Goal: Task Accomplishment & Management: Complete application form

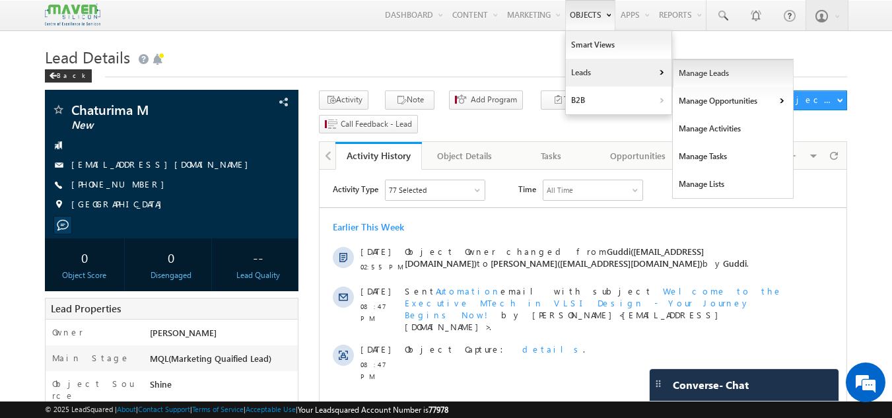
click at [710, 72] on link "Manage Leads" at bounding box center [733, 73] width 121 height 28
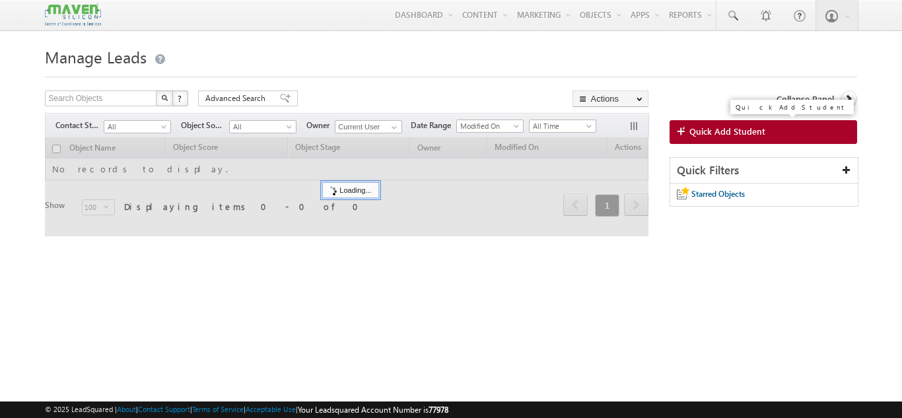
click at [723, 124] on link "Quick Add Student" at bounding box center [764, 132] width 188 height 24
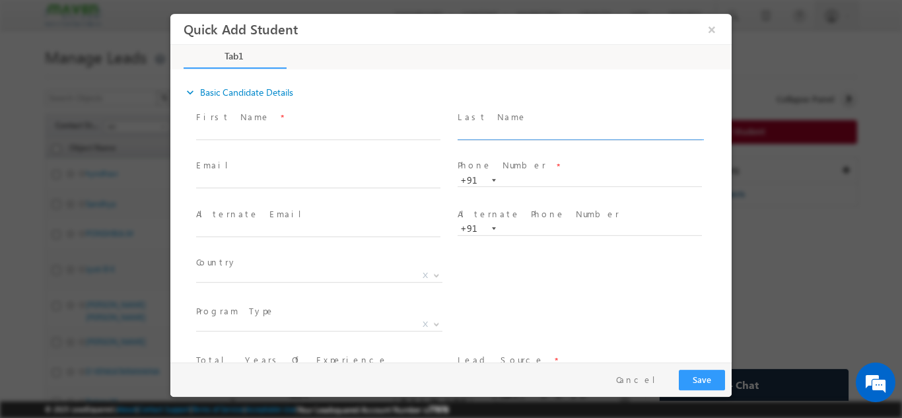
click at [483, 134] on input "text" at bounding box center [580, 132] width 244 height 13
click at [514, 182] on input "text" at bounding box center [580, 180] width 244 height 13
paste input "8792513980"
type input "8792513980"
click at [332, 128] on input "text" at bounding box center [318, 132] width 244 height 13
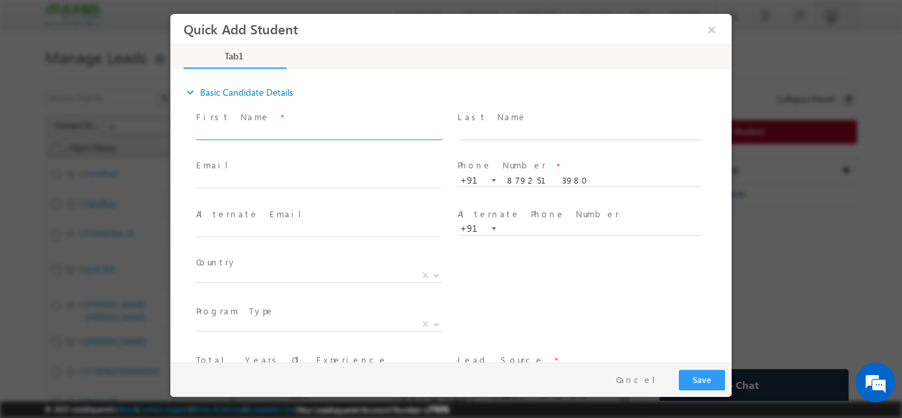
paste input "[EMAIL_ADDRESS][DOMAIN_NAME]"
drag, startPoint x: 299, startPoint y: 131, endPoint x: 237, endPoint y: 131, distance: 62.1
click at [237, 131] on input "[EMAIL_ADDRESS][DOMAIN_NAME]" at bounding box center [318, 132] width 244 height 13
click at [201, 126] on input "zohara ilkal" at bounding box center [318, 132] width 244 height 13
click at [226, 127] on input "Zohara ilkal" at bounding box center [318, 132] width 244 height 13
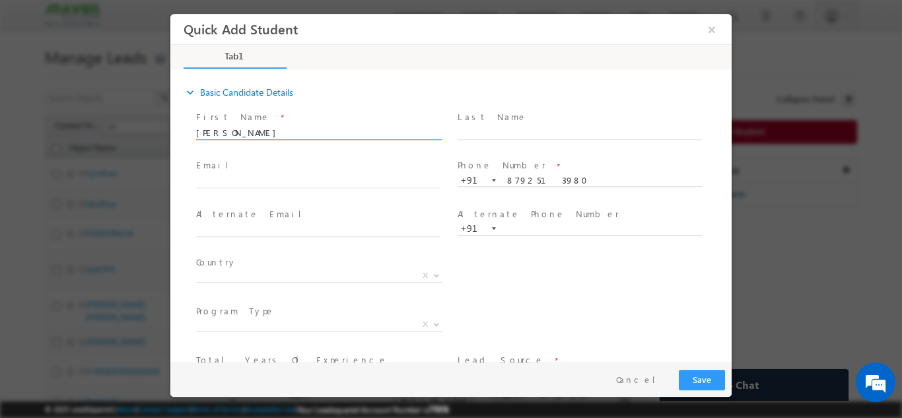
click at [261, 133] on input "[PERSON_NAME]" at bounding box center [318, 132] width 244 height 13
type input "[PERSON_NAME]"
click at [324, 178] on input "text" at bounding box center [318, 181] width 244 height 13
paste input "[EMAIL_ADDRESS][DOMAIN_NAME]"
type input "[EMAIL_ADDRESS][DOMAIN_NAME]"
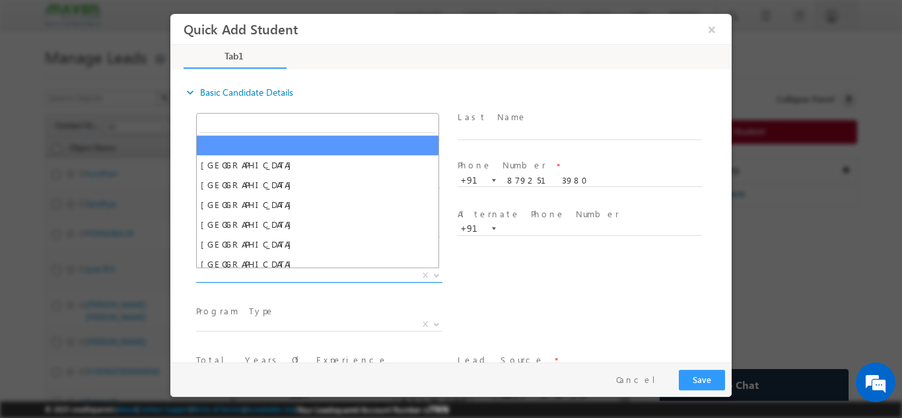
click at [300, 271] on span "X" at bounding box center [319, 275] width 246 height 13
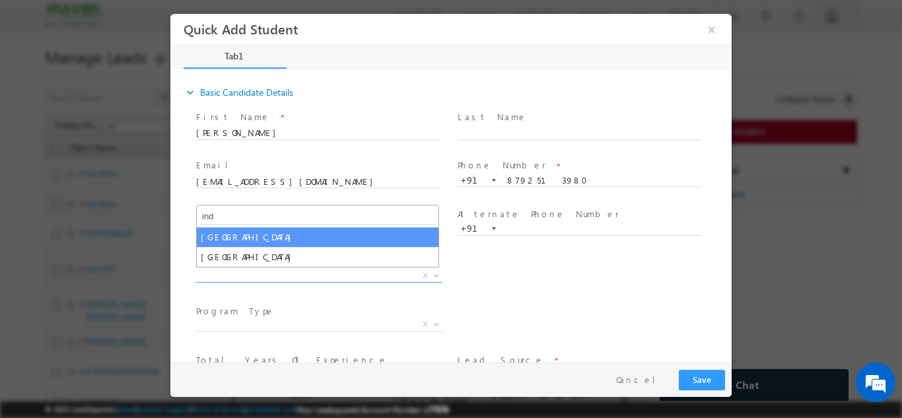
type input "ind"
select select "[GEOGRAPHIC_DATA]"
select select
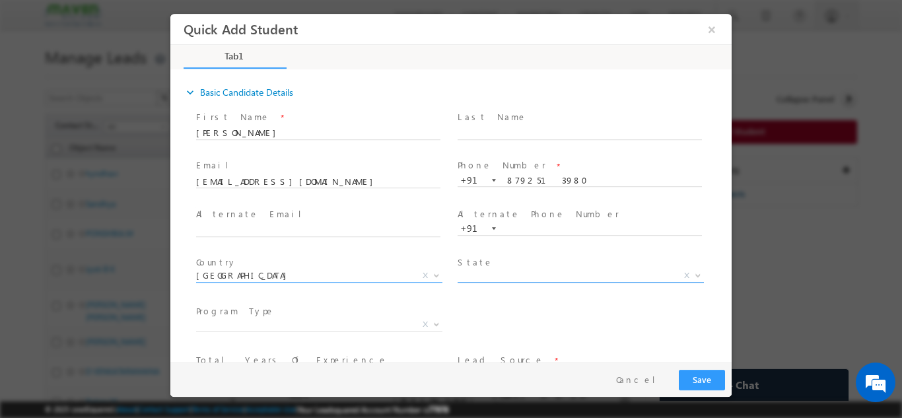
click at [492, 271] on span "X" at bounding box center [581, 275] width 246 height 13
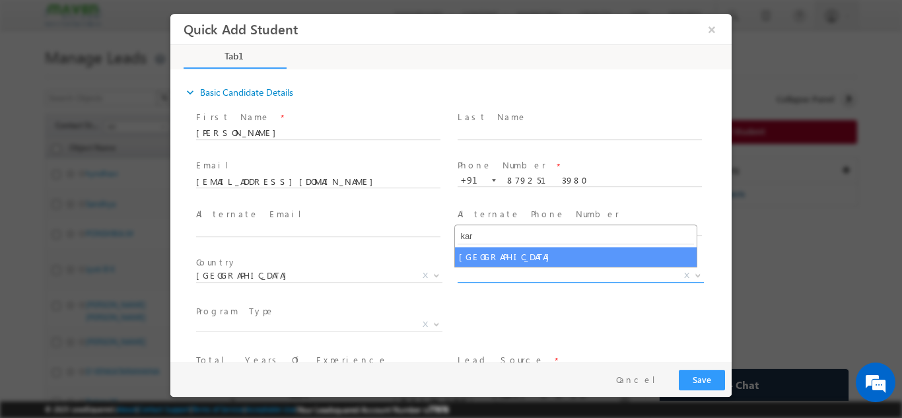
type input "kar"
select select "[GEOGRAPHIC_DATA]"
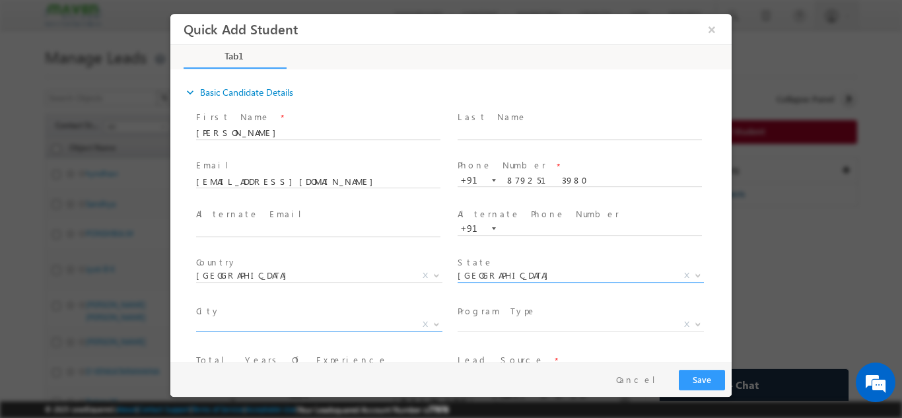
click at [261, 323] on span "X" at bounding box center [319, 324] width 246 height 13
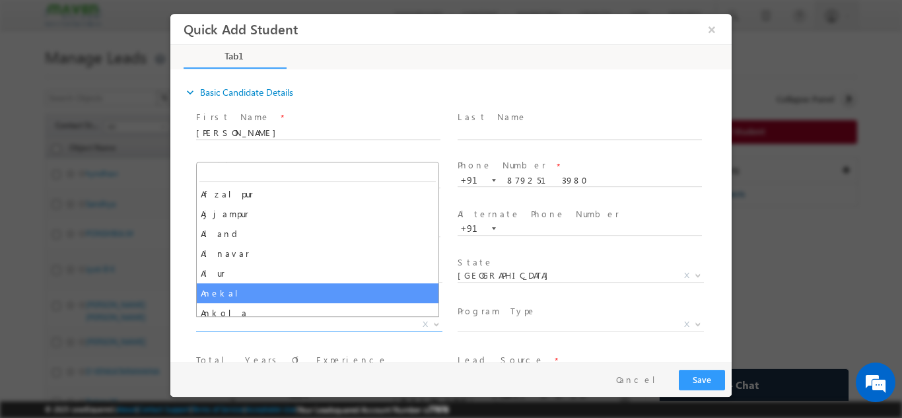
paste input "Bagalkot"
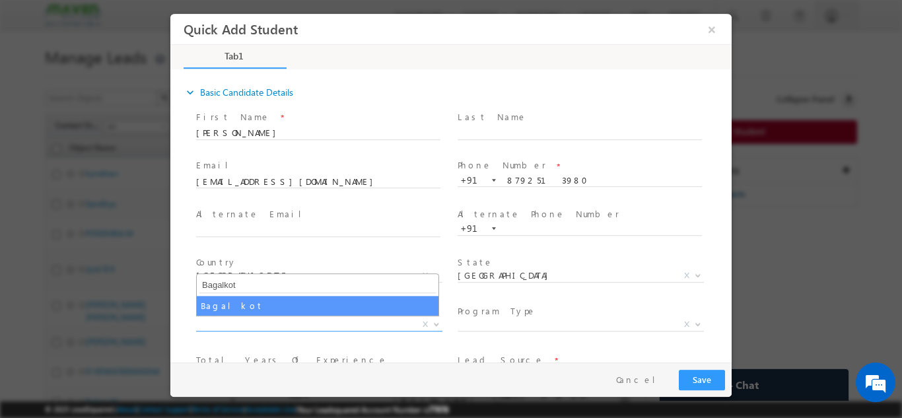
type input "Bagalkot"
select select "Bagalkot"
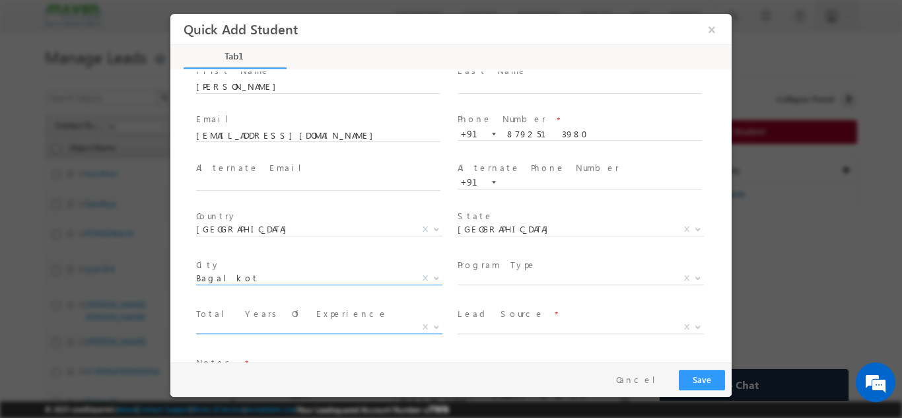
scroll to position [66, 0]
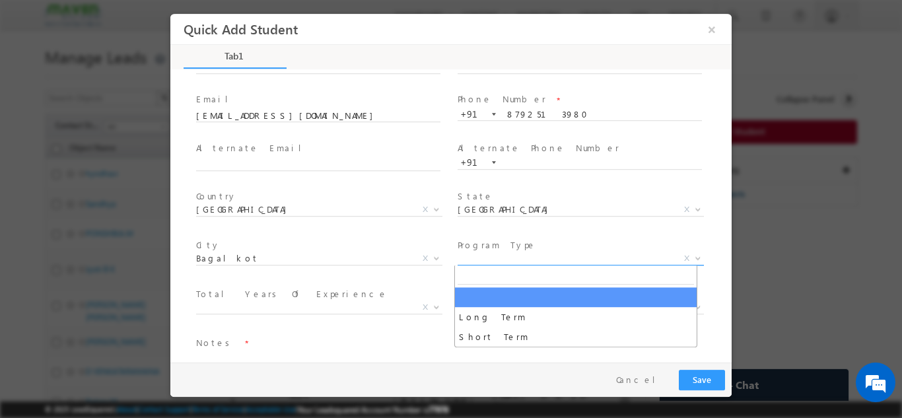
click at [513, 263] on span "X" at bounding box center [581, 258] width 246 height 13
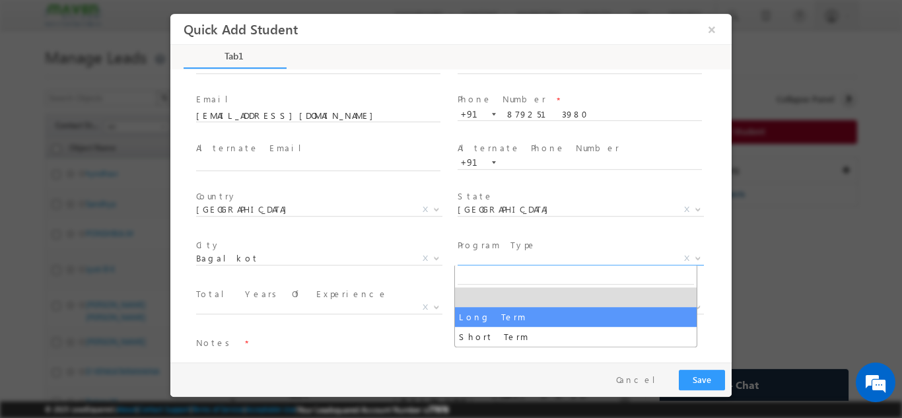
select select "Long Term"
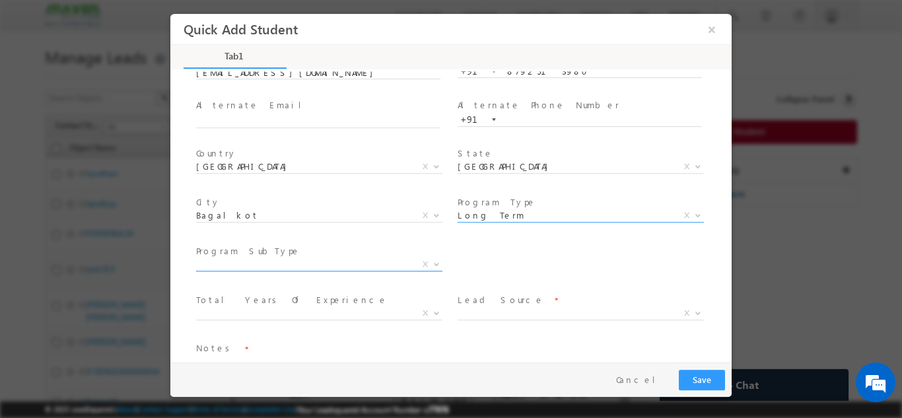
scroll to position [132, 0]
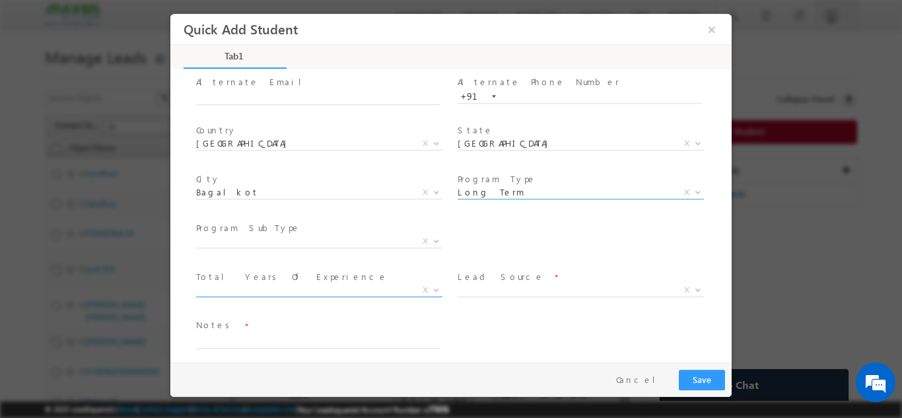
click at [322, 285] on span "X" at bounding box center [319, 289] width 246 height 13
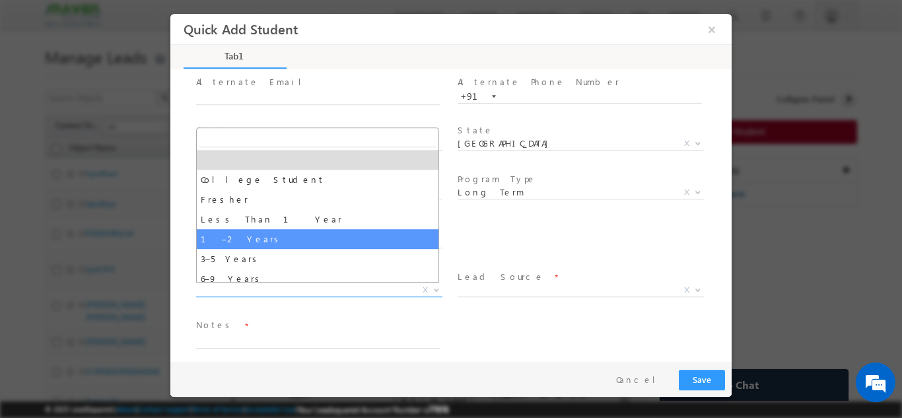
select select "1–2 Years"
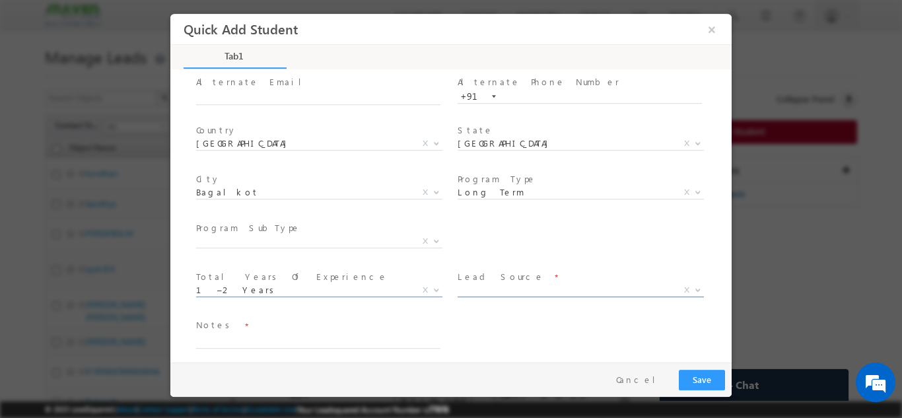
click at [497, 289] on span "X" at bounding box center [581, 289] width 246 height 13
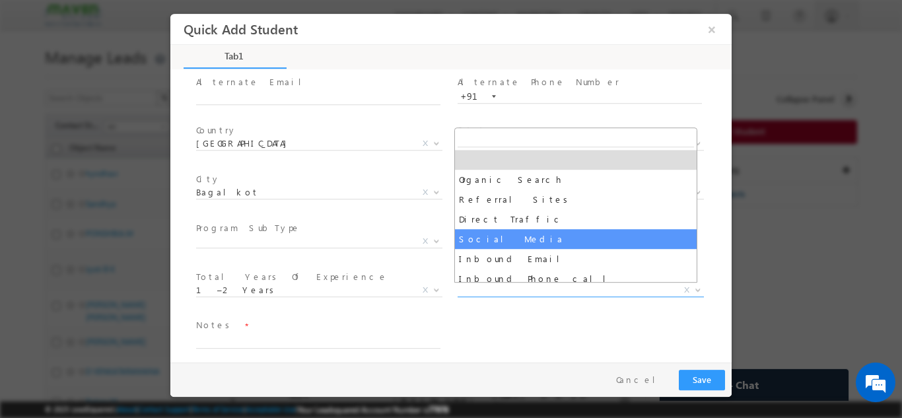
select select "Social Media"
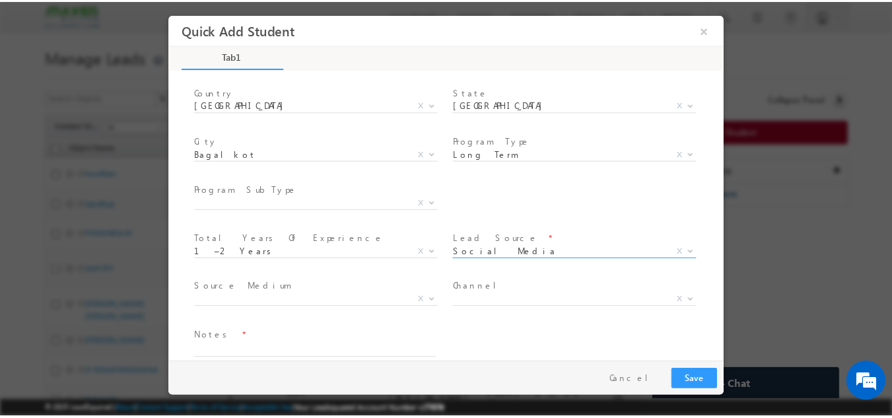
scroll to position [188, 0]
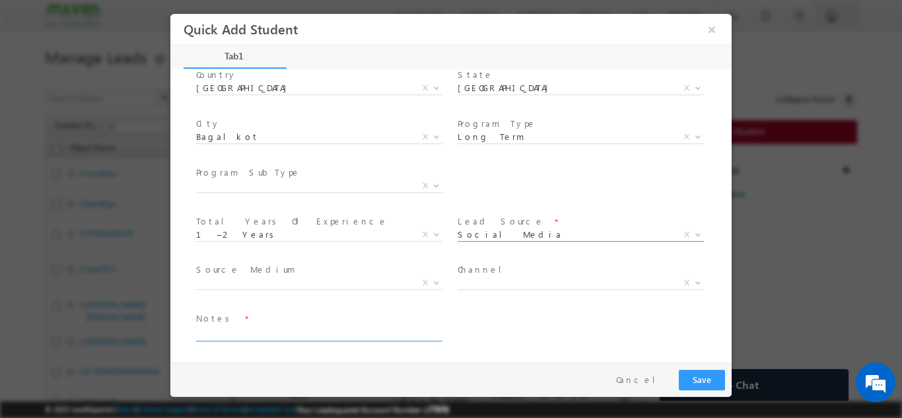
click at [274, 331] on textarea at bounding box center [318, 333] width 244 height 15
type textarea "Busy, call back. Details sent."
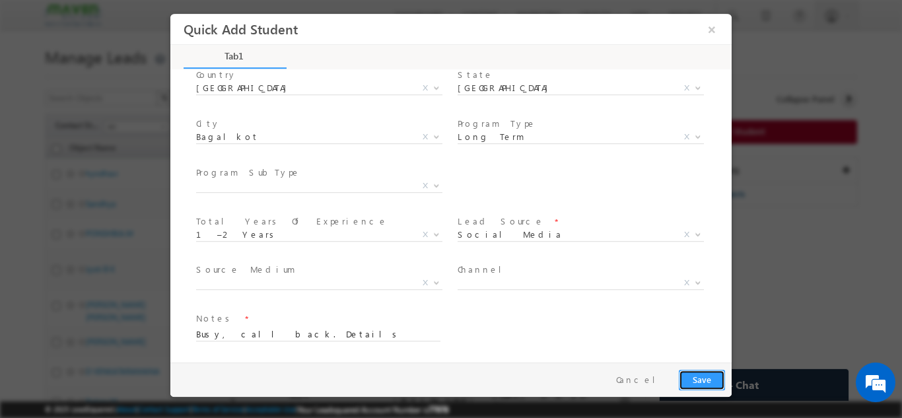
click at [712, 379] on button "Save" at bounding box center [702, 379] width 46 height 20
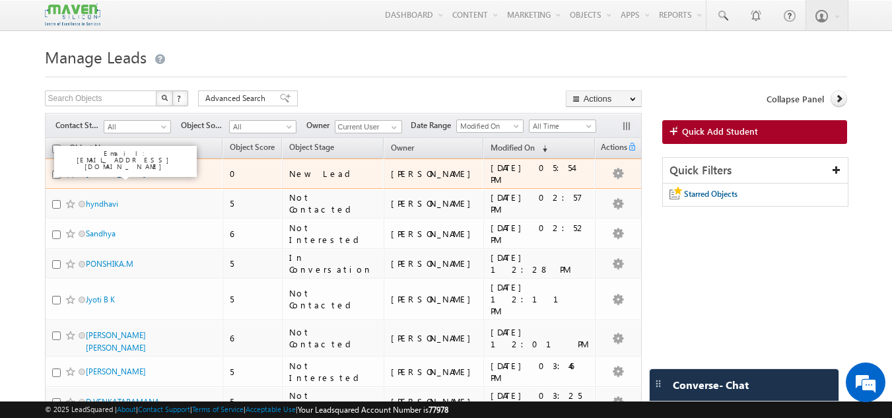
click at [110, 174] on link "[PERSON_NAME]" at bounding box center [116, 173] width 60 height 10
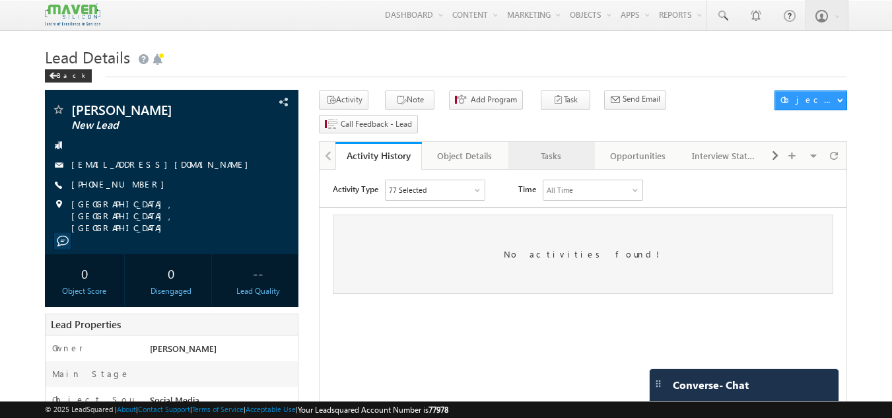
click at [572, 148] on div "Tasks" at bounding box center [551, 156] width 64 height 16
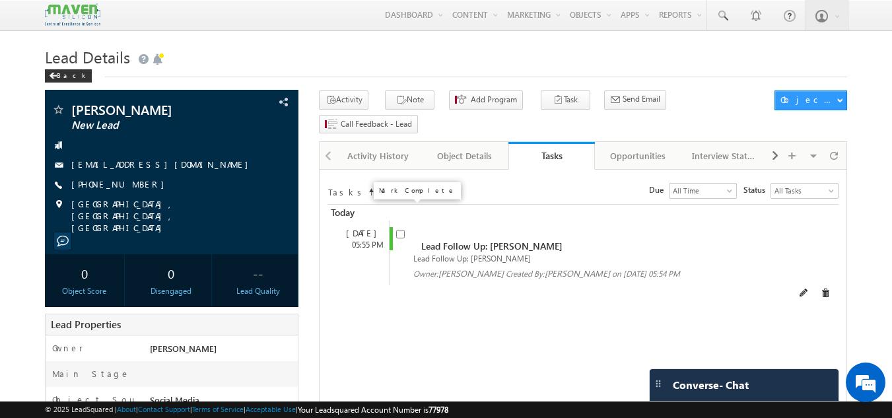
click at [400, 230] on input "checkbox" at bounding box center [400, 234] width 9 height 9
checkbox input "false"
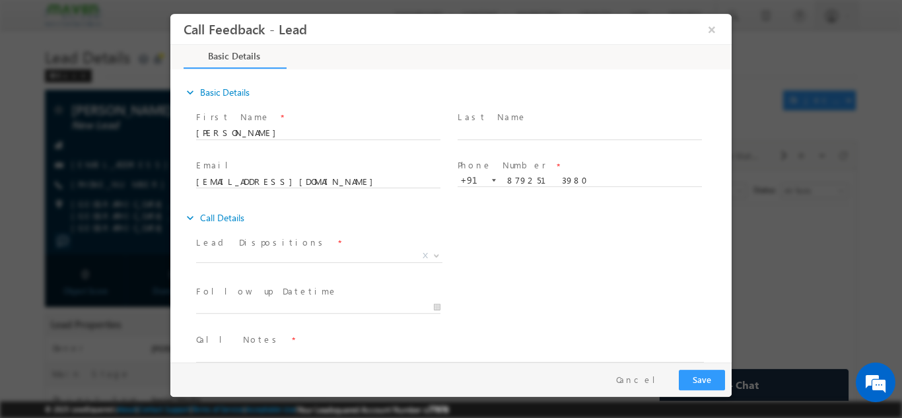
click at [287, 247] on span "Lead Dispositions *" at bounding box center [318, 242] width 244 height 15
click at [287, 257] on span "X" at bounding box center [319, 255] width 246 height 13
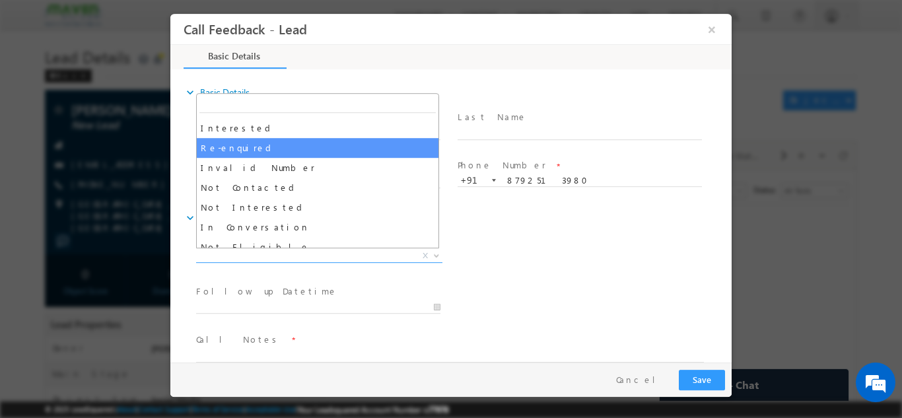
scroll to position [66, 0]
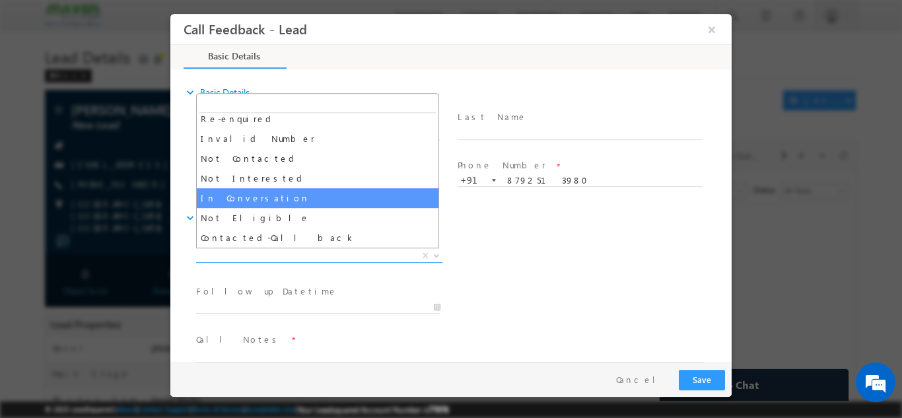
select select "In Conversation"
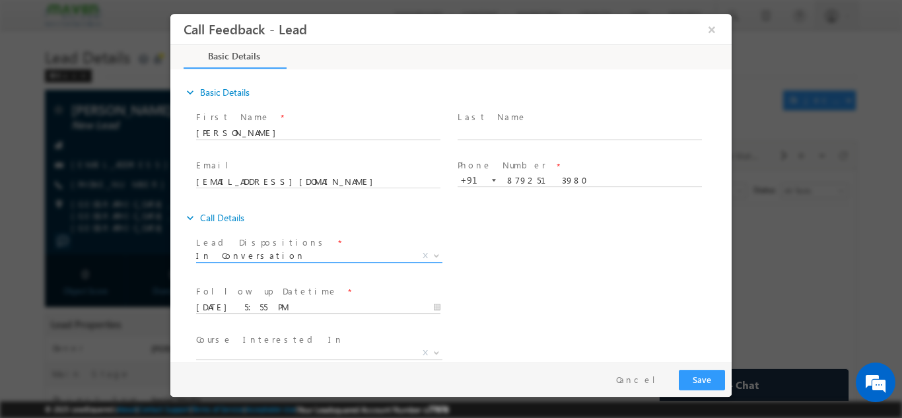
click at [259, 304] on input "[DATE] 5:55 PM" at bounding box center [318, 307] width 244 height 13
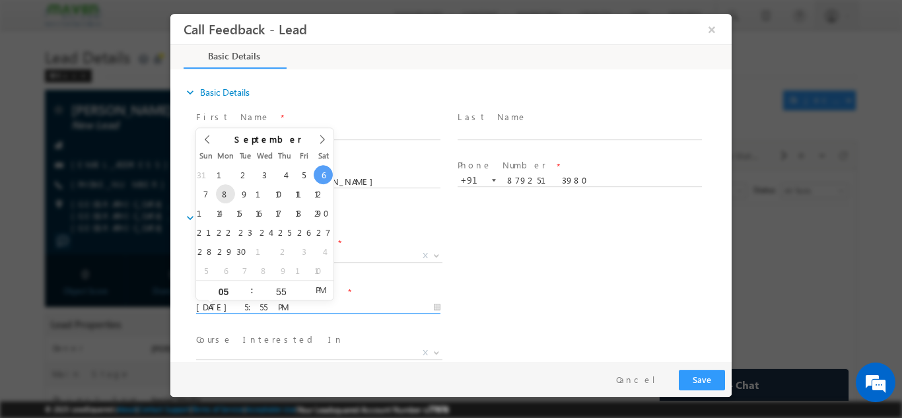
type input "[DATE] 5:55 PM"
type input "04"
type input "[DATE] 4:55 PM"
click at [285, 290] on input "55" at bounding box center [281, 291] width 55 height 9
type input "15"
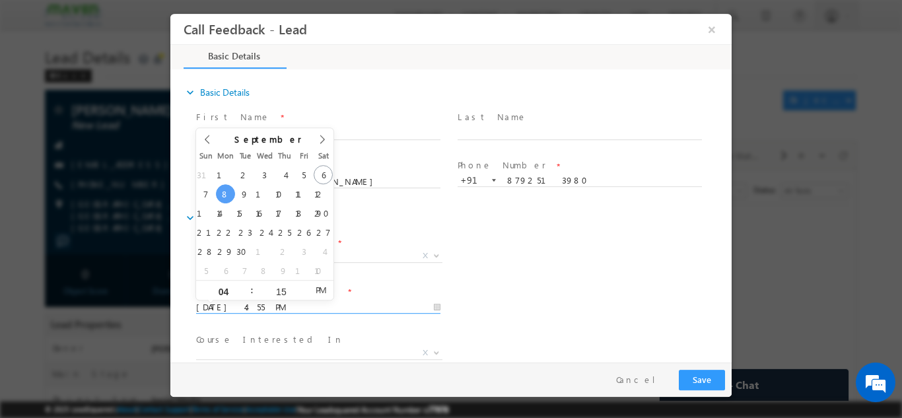
type input "[DATE] 4:15 PM"
click at [478, 281] on div "Follow up Datetime * [DATE] 4:15 PM Program Type * Long Term Short Term X" at bounding box center [463, 305] width 538 height 49
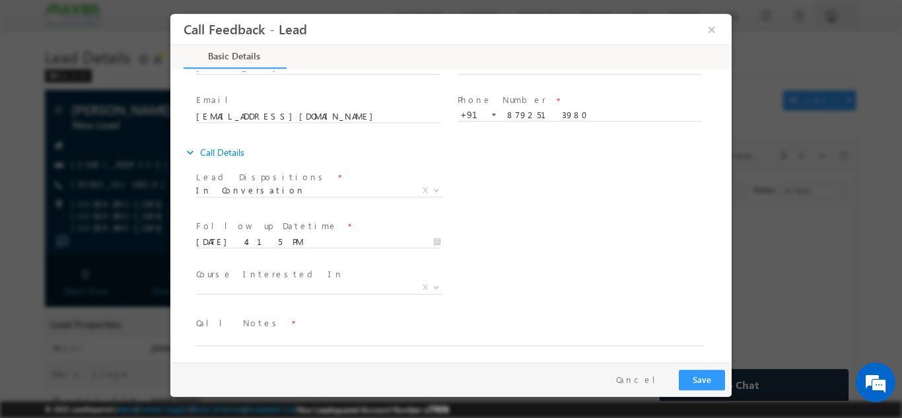
scroll to position [70, 0]
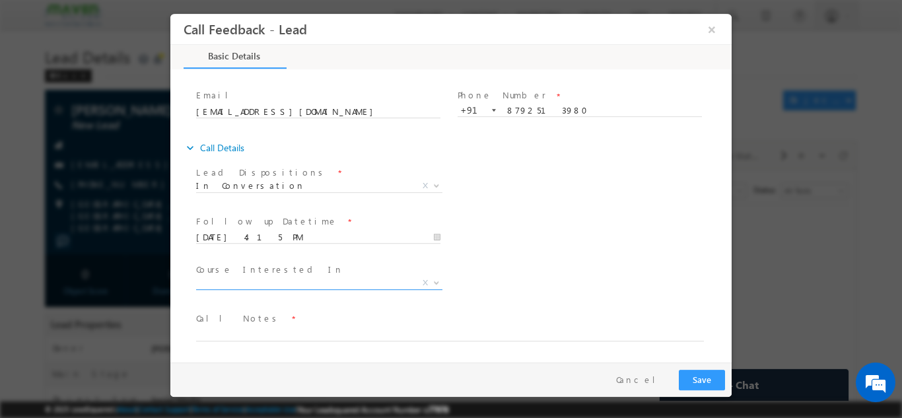
click at [267, 283] on span "X" at bounding box center [319, 282] width 246 height 13
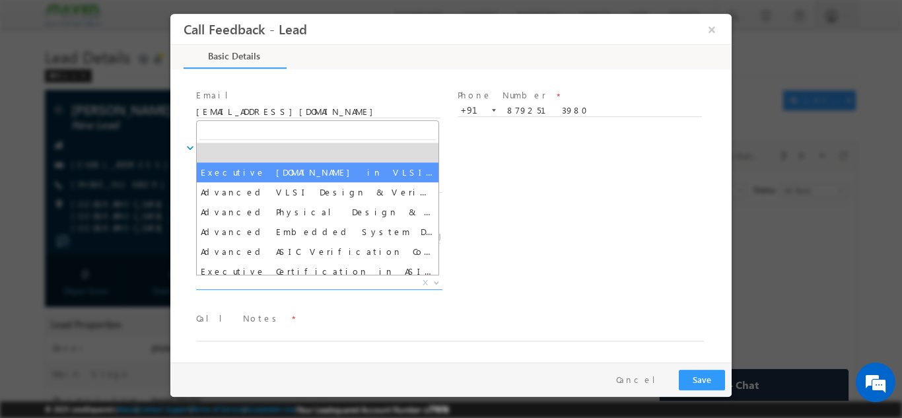
select select "Executive [DOMAIN_NAME] in VLSI Design"
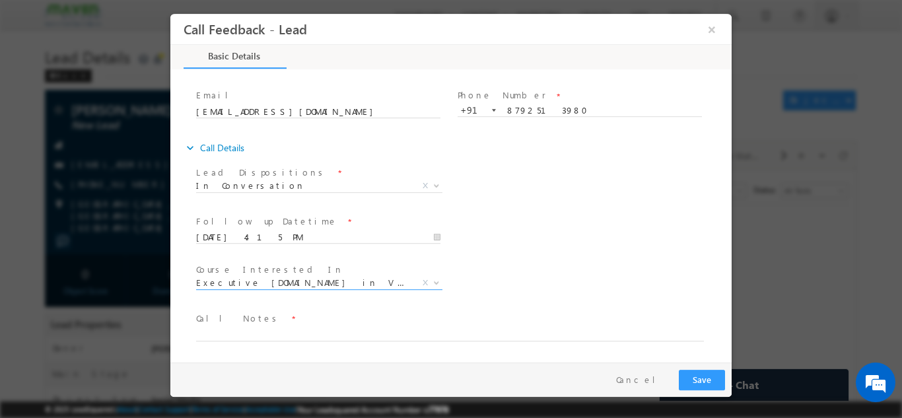
click at [262, 326] on textarea at bounding box center [450, 333] width 508 height 15
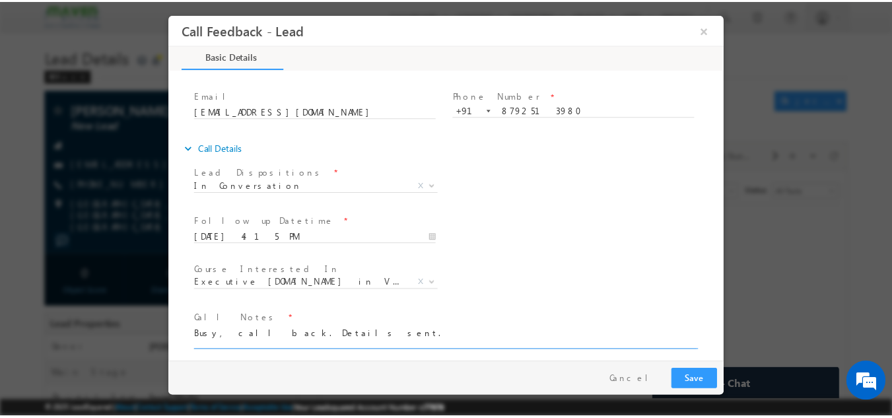
scroll to position [0, 0]
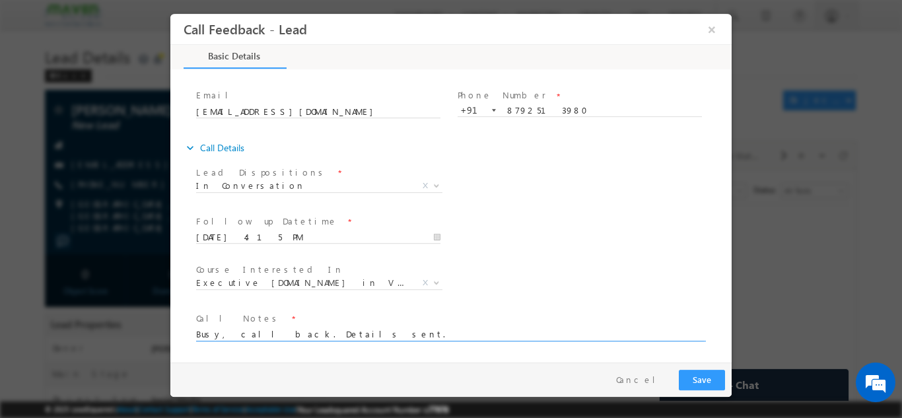
type textarea "Busy, call back. Details sent."
click at [701, 387] on button "Save" at bounding box center [702, 379] width 46 height 20
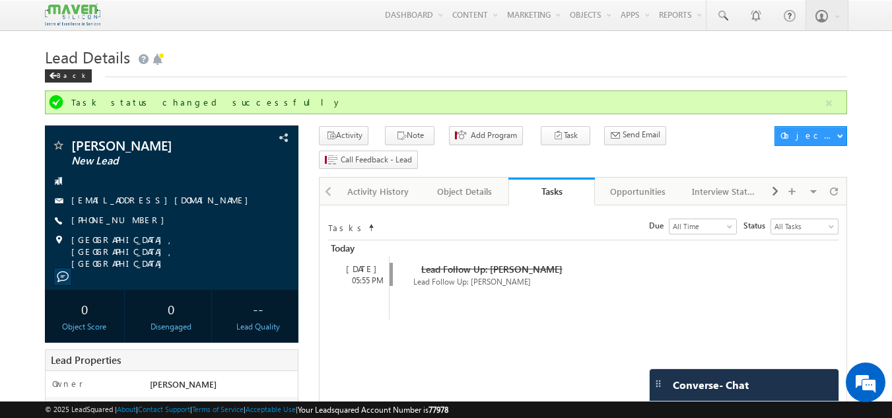
click at [223, 44] on h1 "Lead Details" at bounding box center [446, 56] width 803 height 26
